Goal: Navigation & Orientation: Find specific page/section

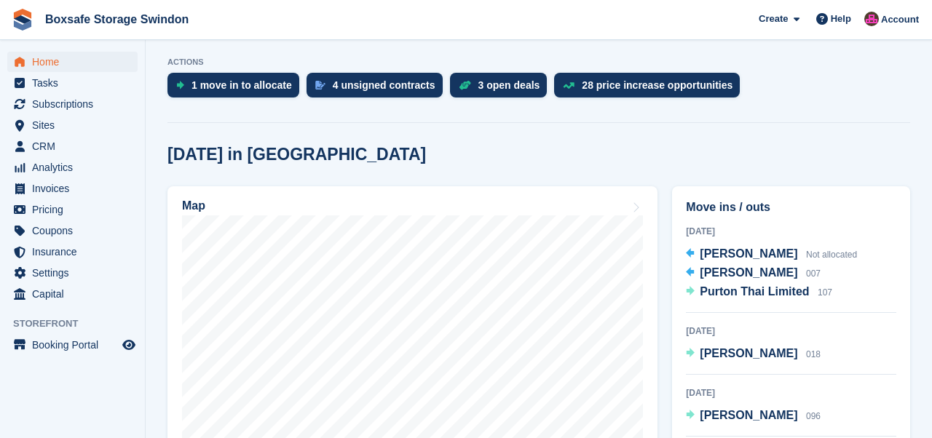
scroll to position [312, 0]
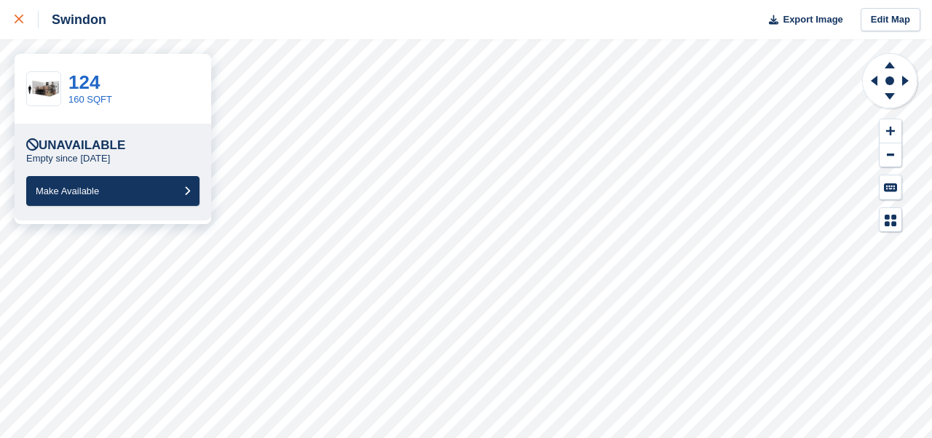
click at [10, 20] on link at bounding box center [19, 19] width 39 height 39
